Goal: Transaction & Acquisition: Purchase product/service

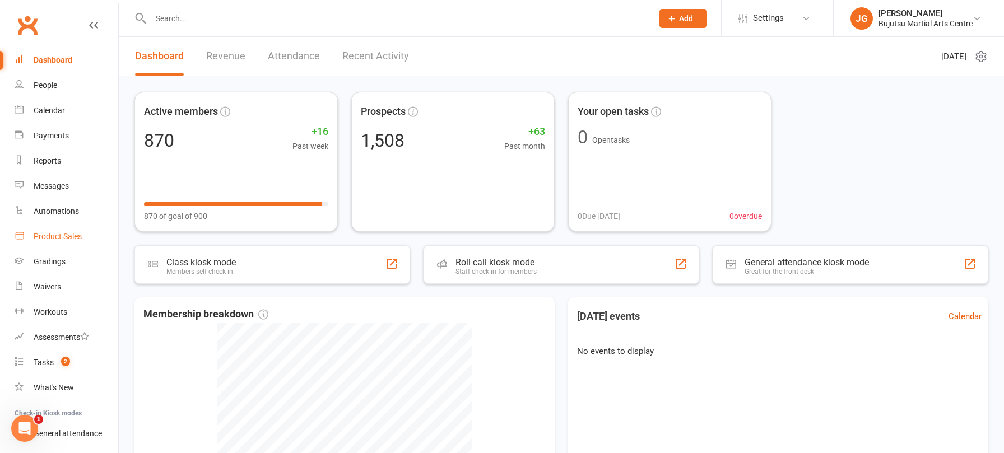
click at [43, 235] on div "Product Sales" at bounding box center [58, 236] width 48 height 9
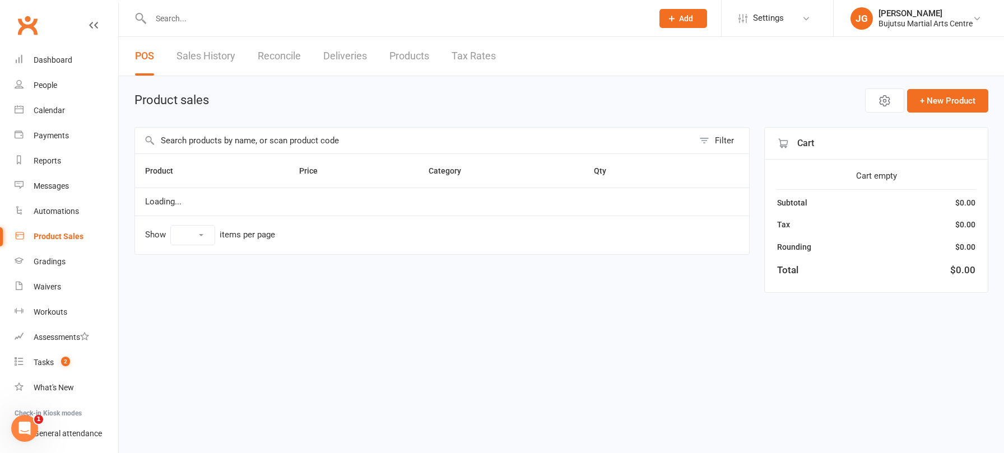
select select "10"
click at [203, 143] on input "text" at bounding box center [414, 141] width 559 height 26
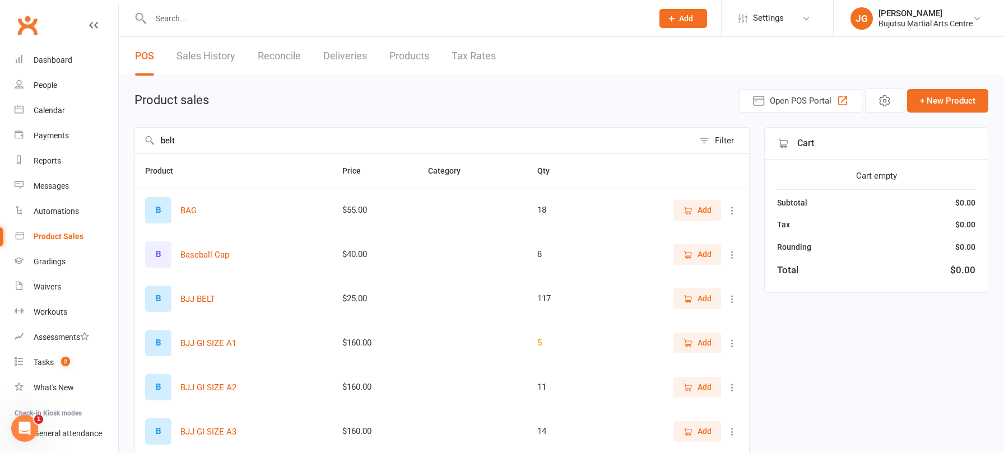
type input "belt"
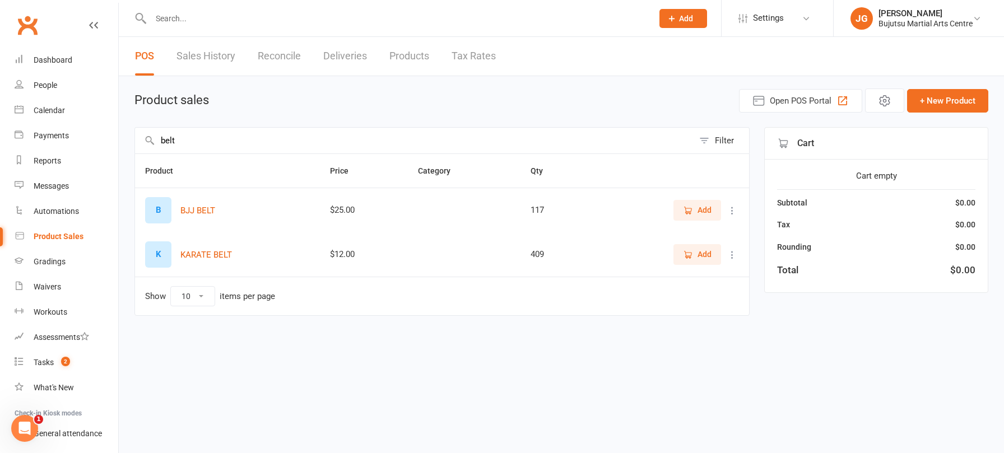
click at [706, 253] on span "Add" at bounding box center [705, 254] width 14 height 12
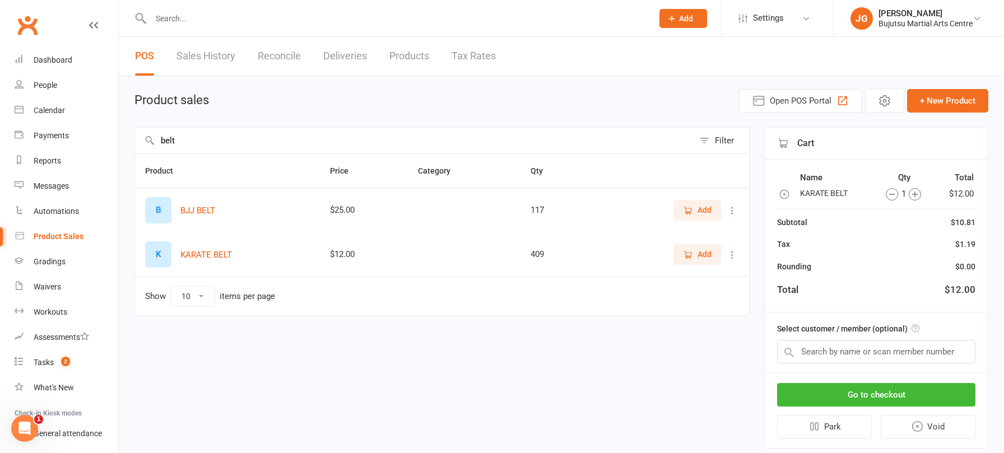
scroll to position [4, 0]
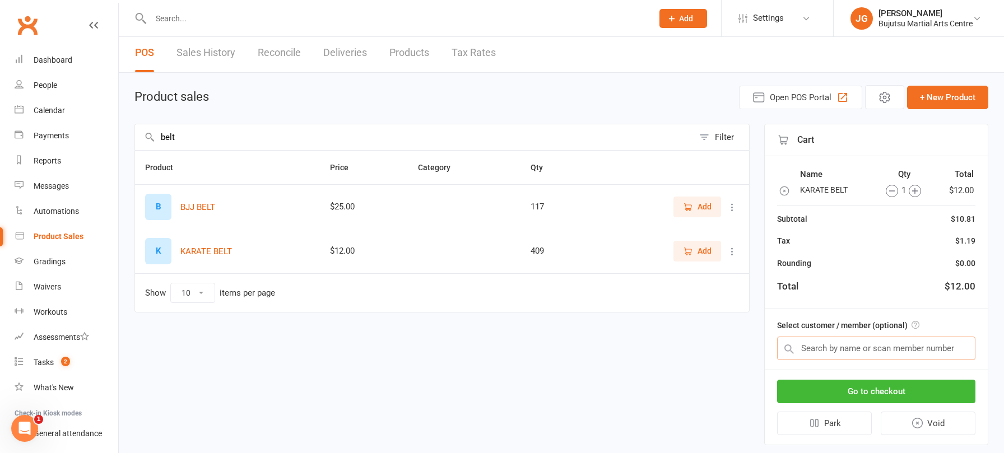
click at [829, 353] on input "text" at bounding box center [876, 349] width 198 height 24
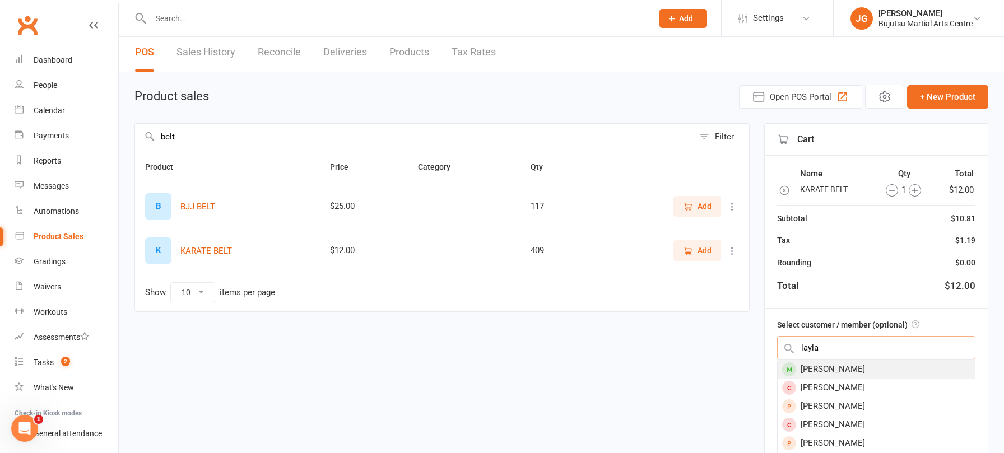
type input "layla"
click at [853, 367] on div "[PERSON_NAME]" at bounding box center [876, 369] width 197 height 18
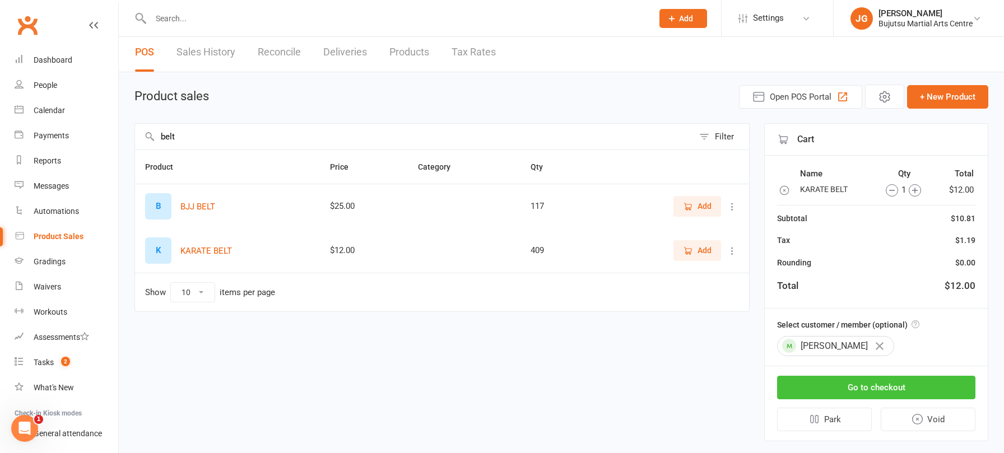
click at [857, 377] on button "Go to checkout" at bounding box center [876, 388] width 198 height 24
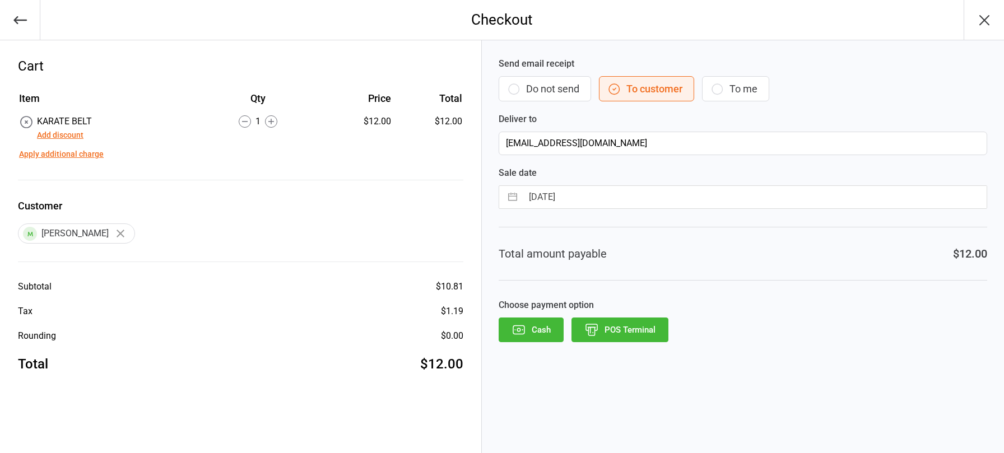
click at [611, 330] on button "POS Terminal" at bounding box center [620, 330] width 97 height 25
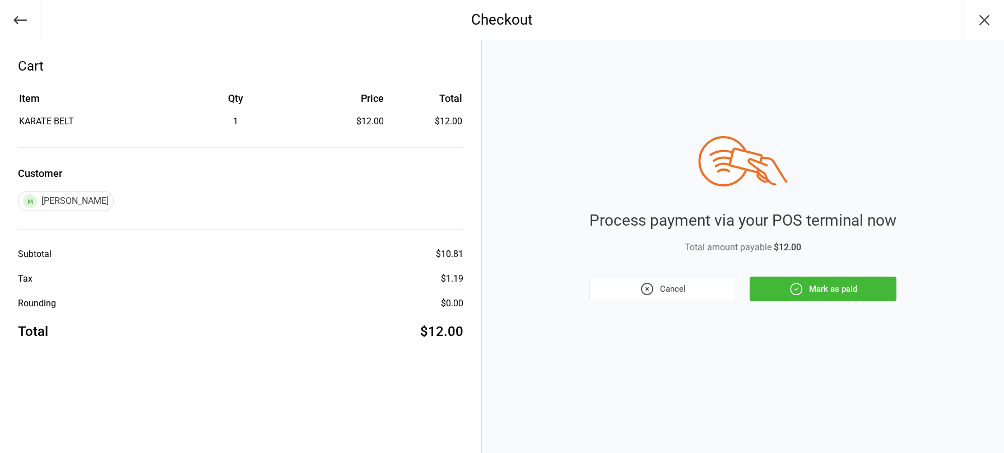
click at [826, 296] on button "Mark as paid" at bounding box center [823, 289] width 147 height 25
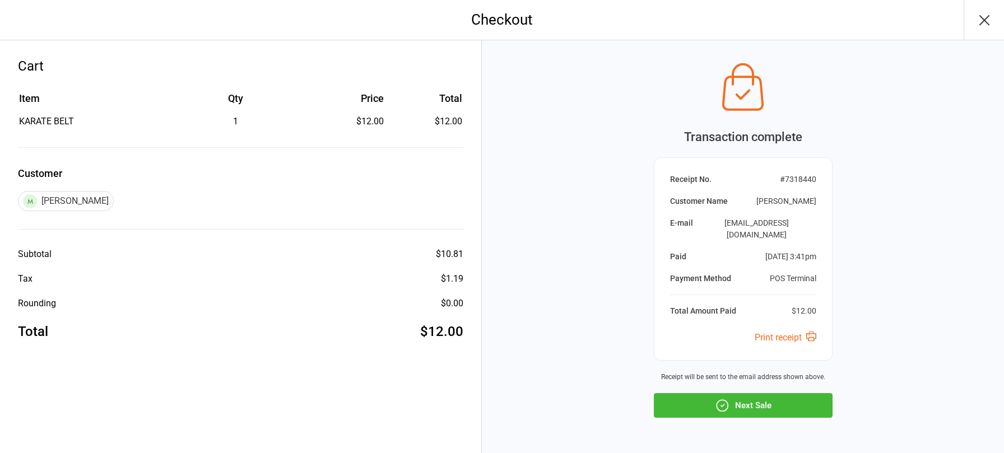
click at [705, 402] on button "Next Sale" at bounding box center [743, 405] width 179 height 25
